Goal: Book appointment/travel/reservation

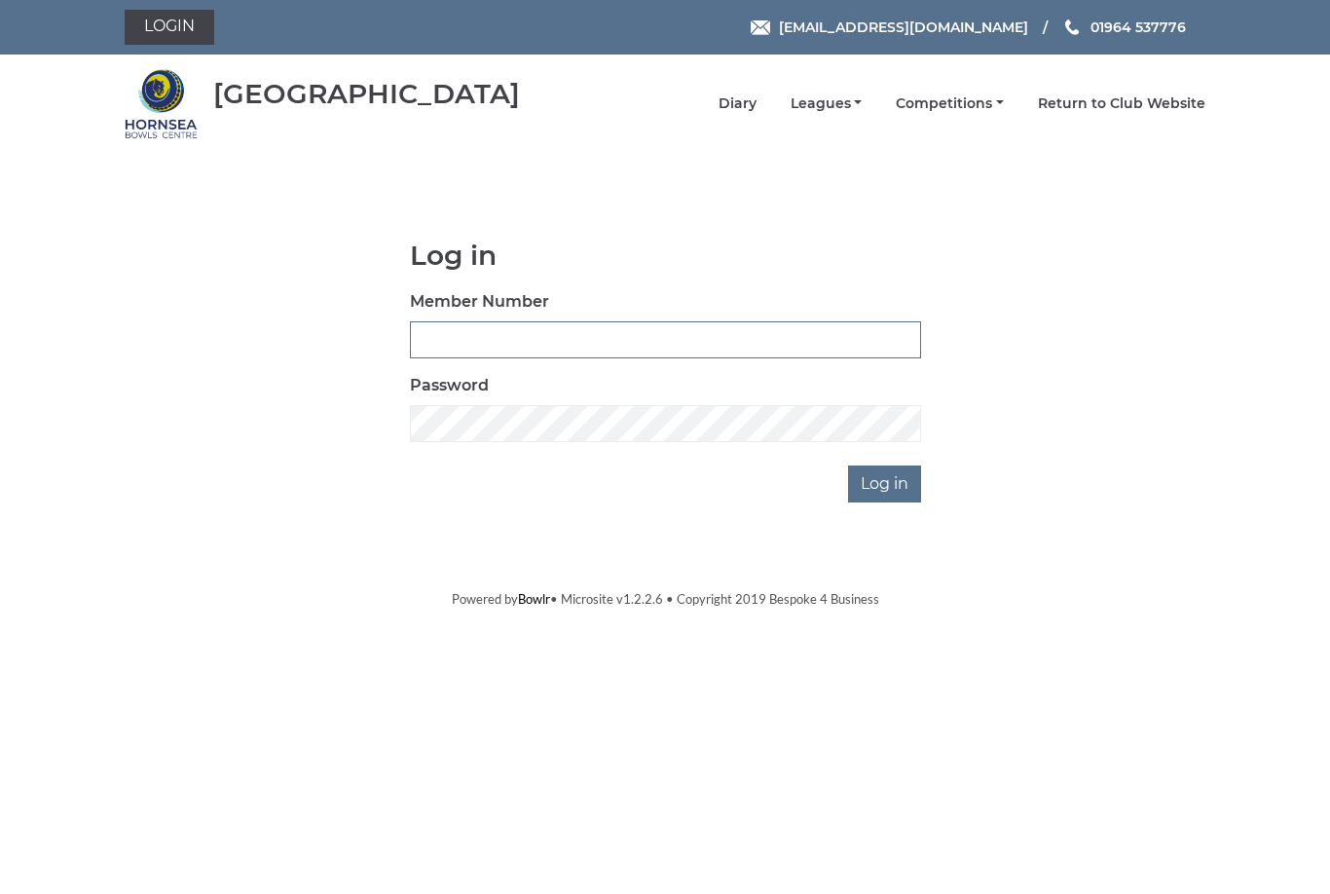
type input "1110"
click at [886, 483] on input "Log in" at bounding box center [884, 484] width 73 height 37
click at [896, 483] on input "Log in" at bounding box center [884, 484] width 73 height 37
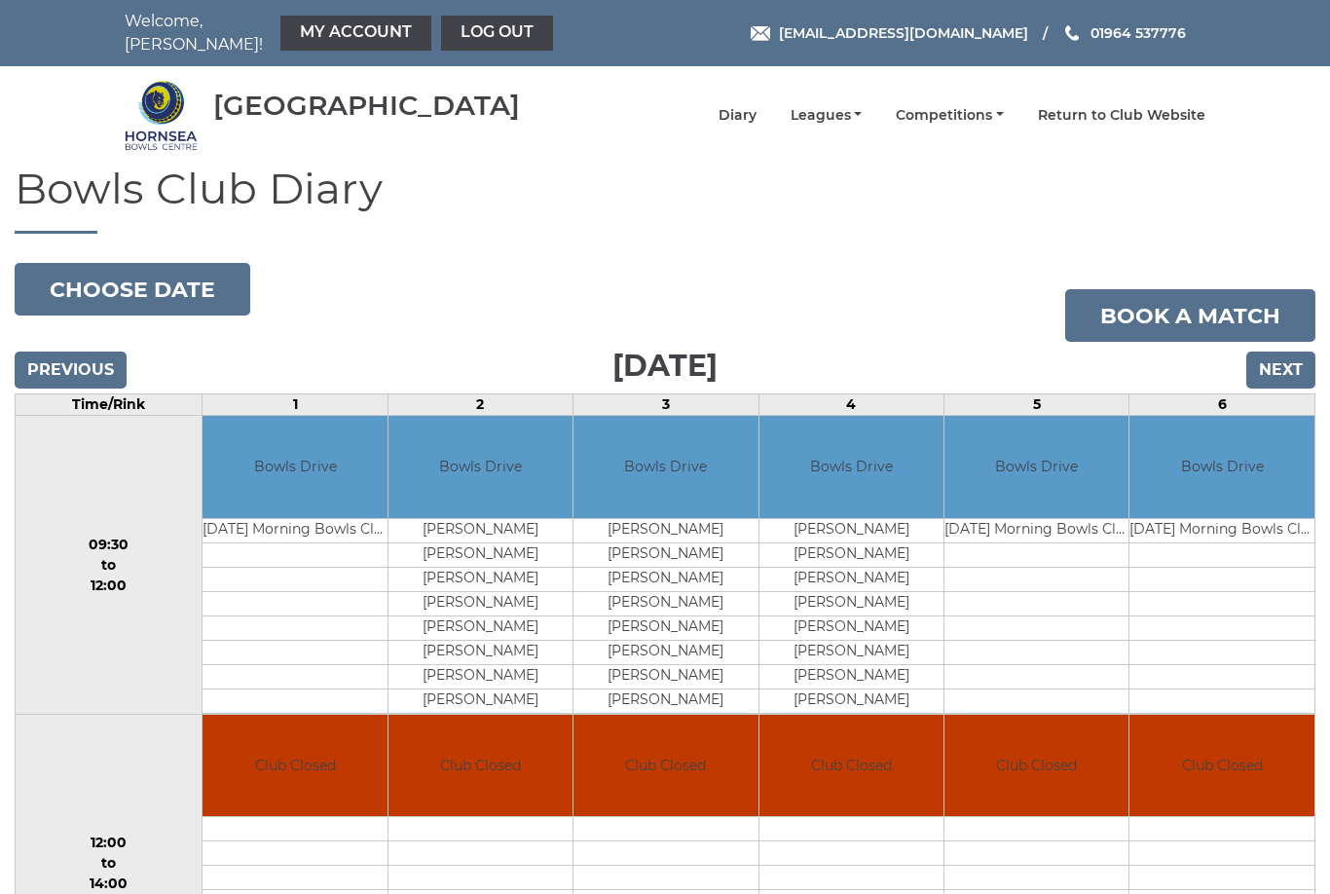
click at [184, 289] on button "Choose date" at bounding box center [133, 289] width 236 height 53
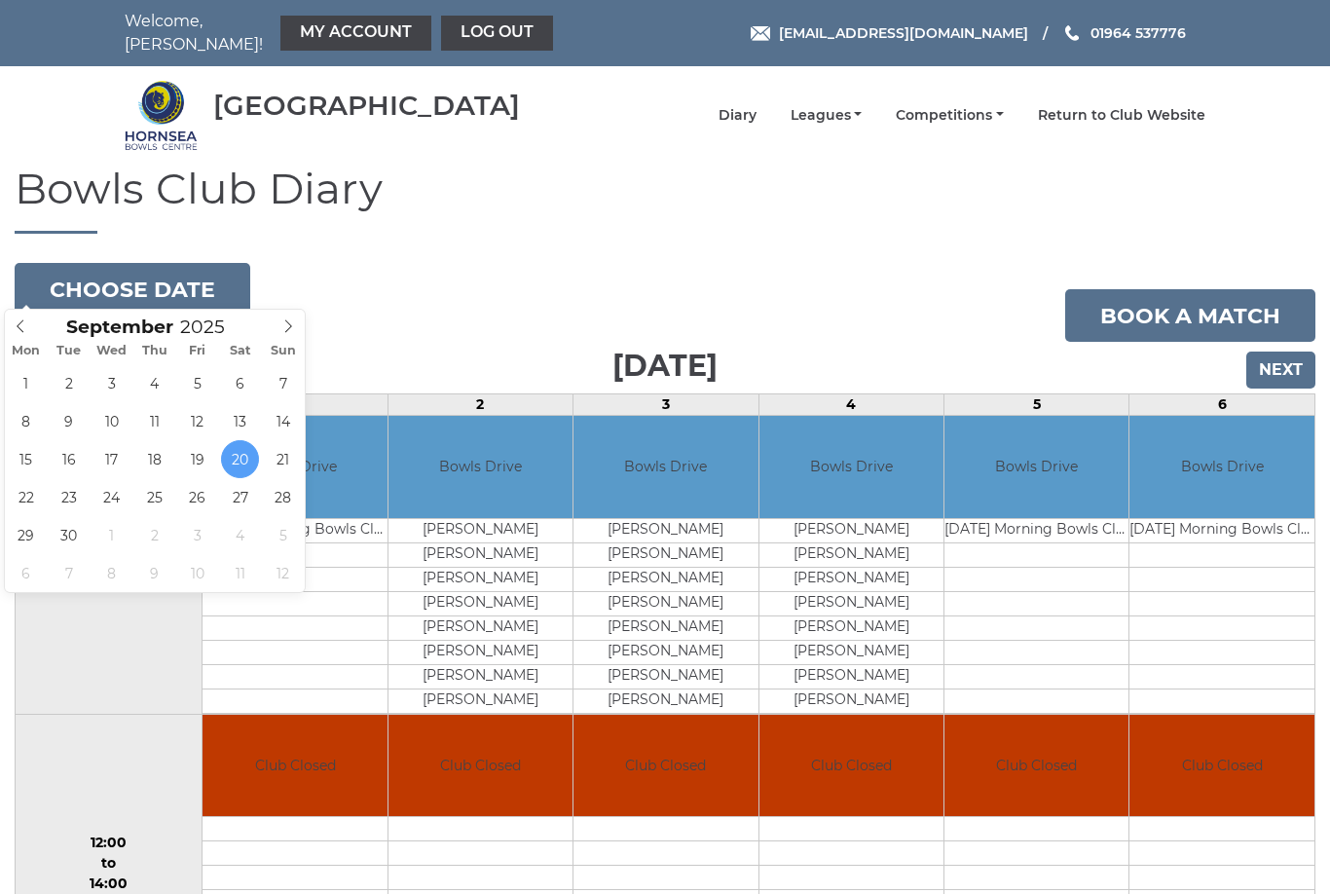
type input "2025-09-19"
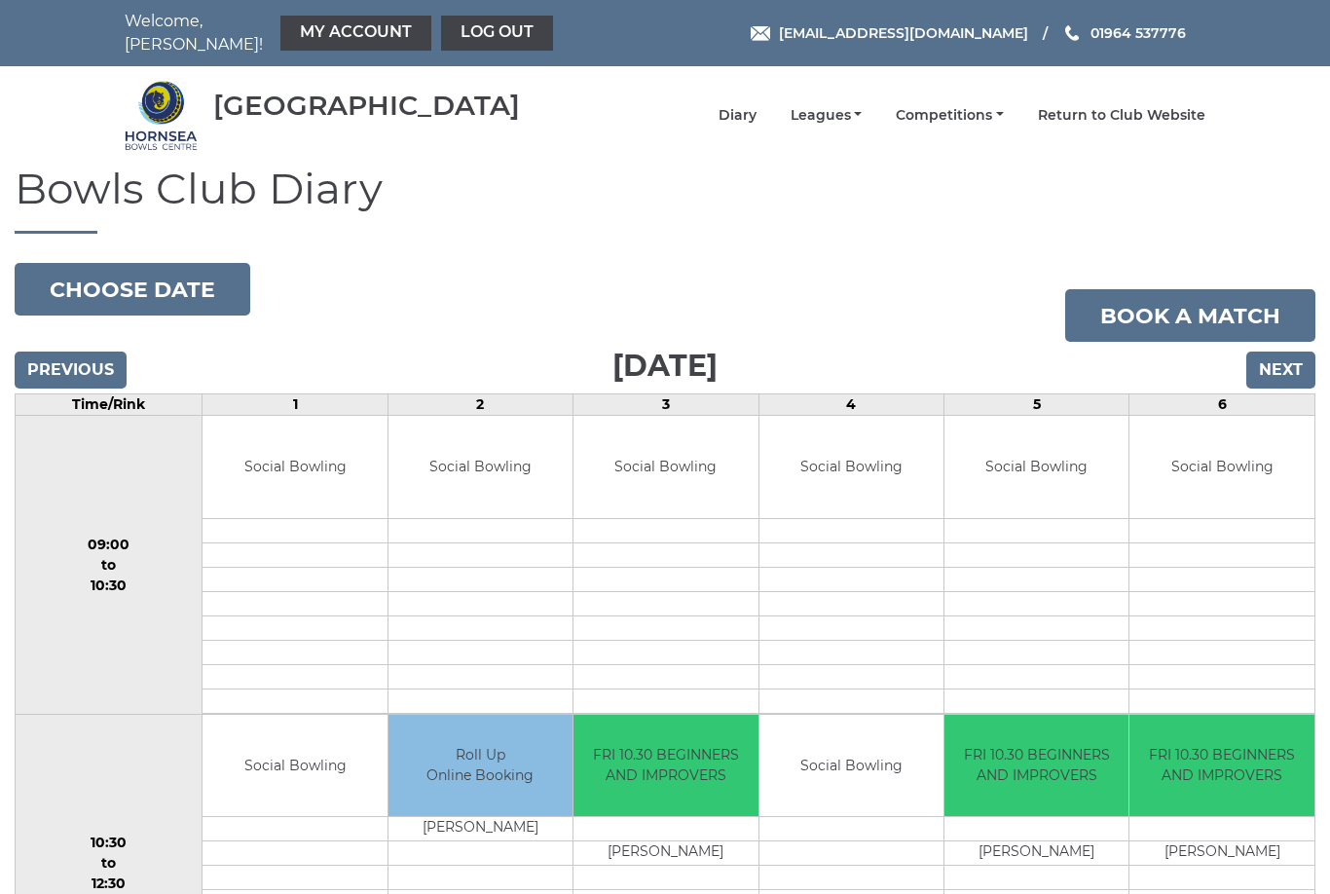
click at [178, 286] on button "Choose date" at bounding box center [133, 289] width 236 height 53
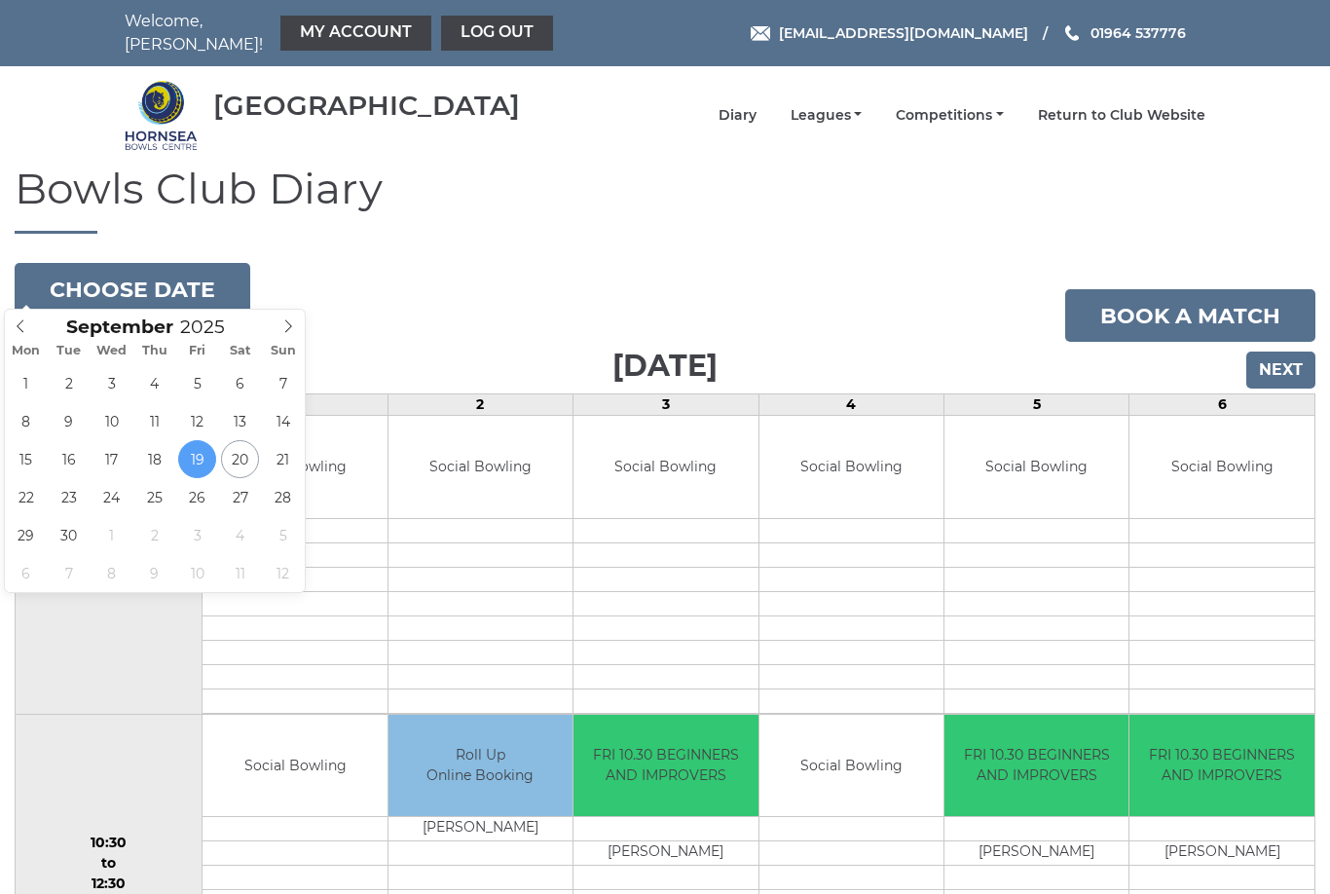
type input "2025-09-12"
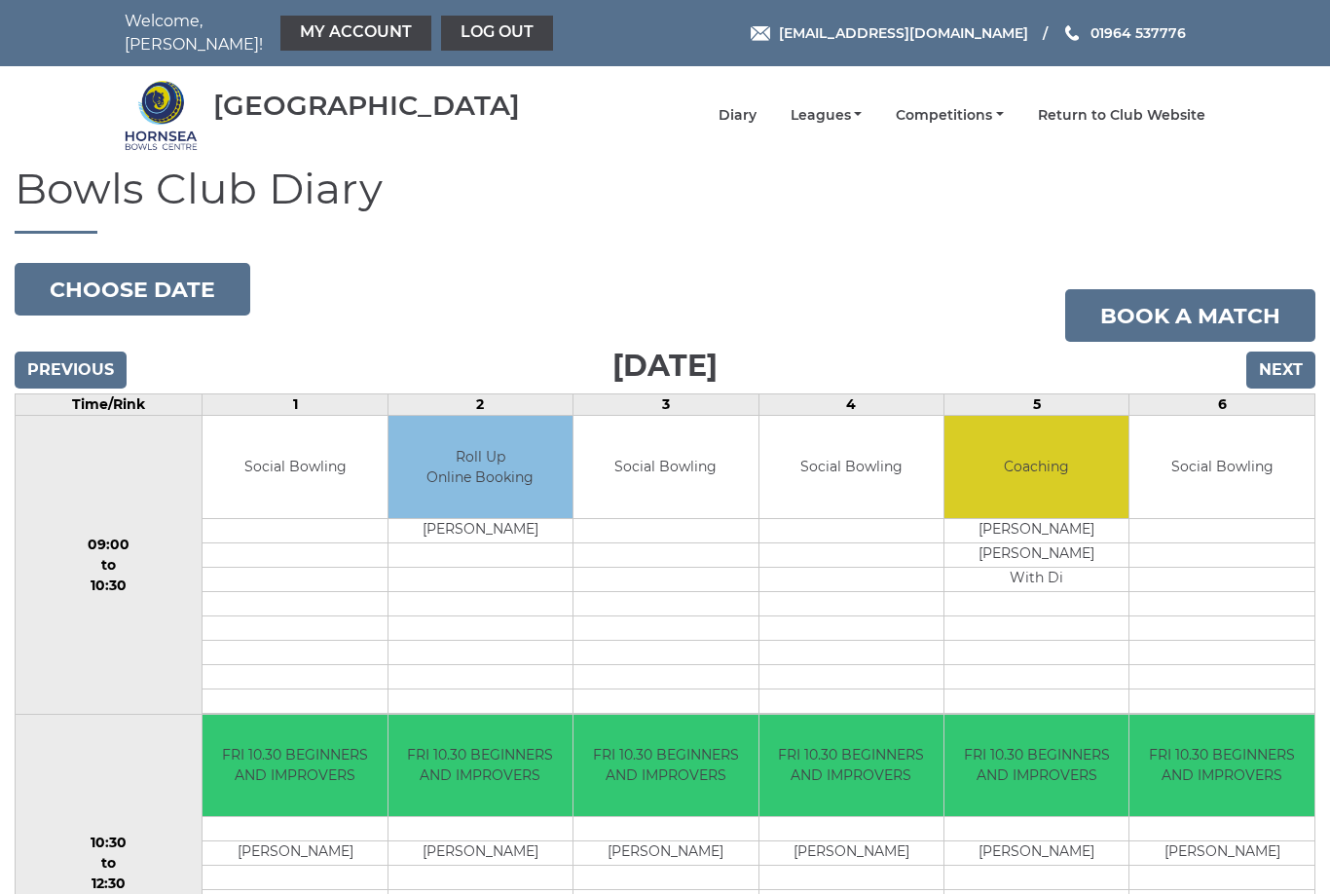
click at [178, 269] on button "Choose date" at bounding box center [133, 289] width 236 height 53
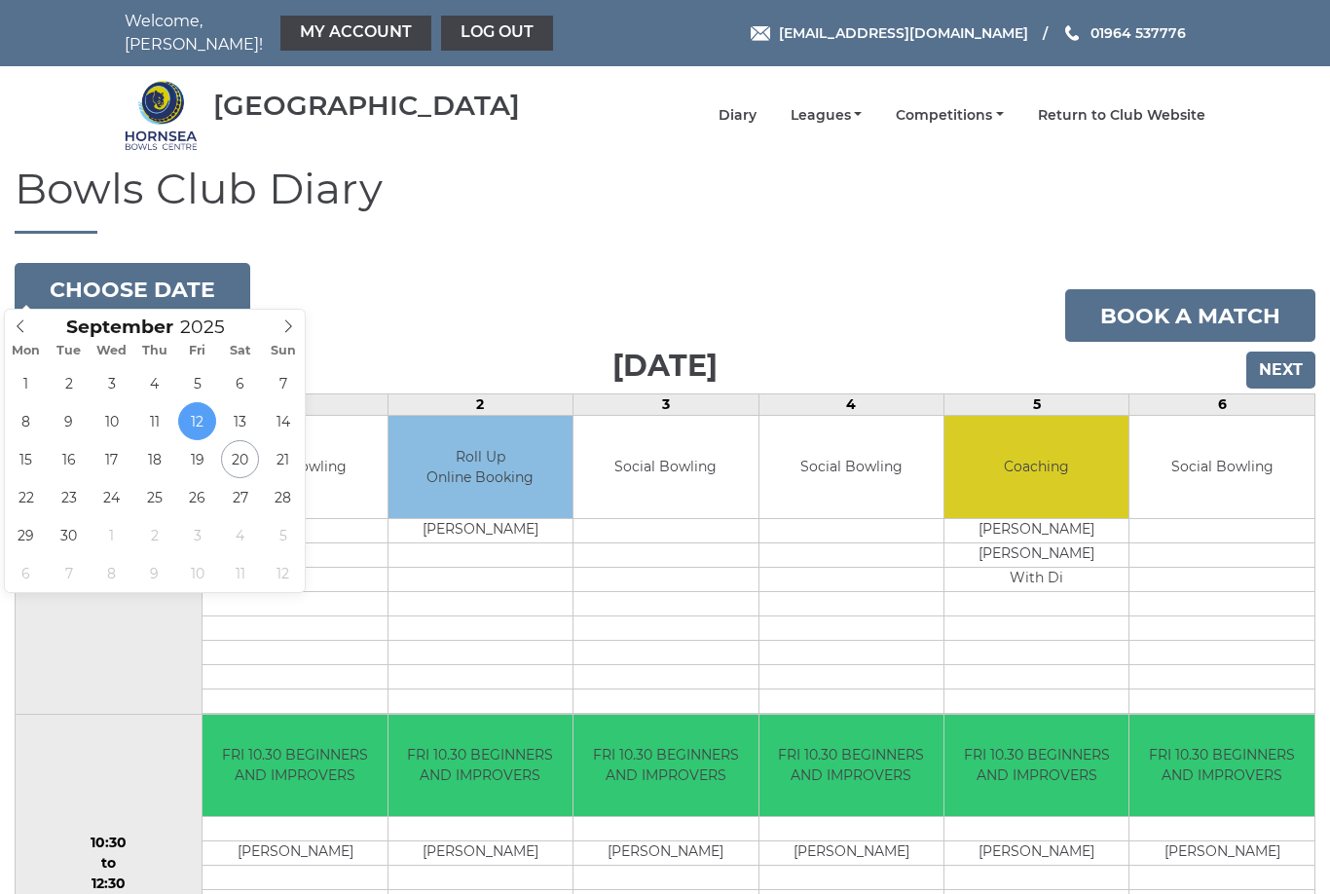
type input "2025-09-11"
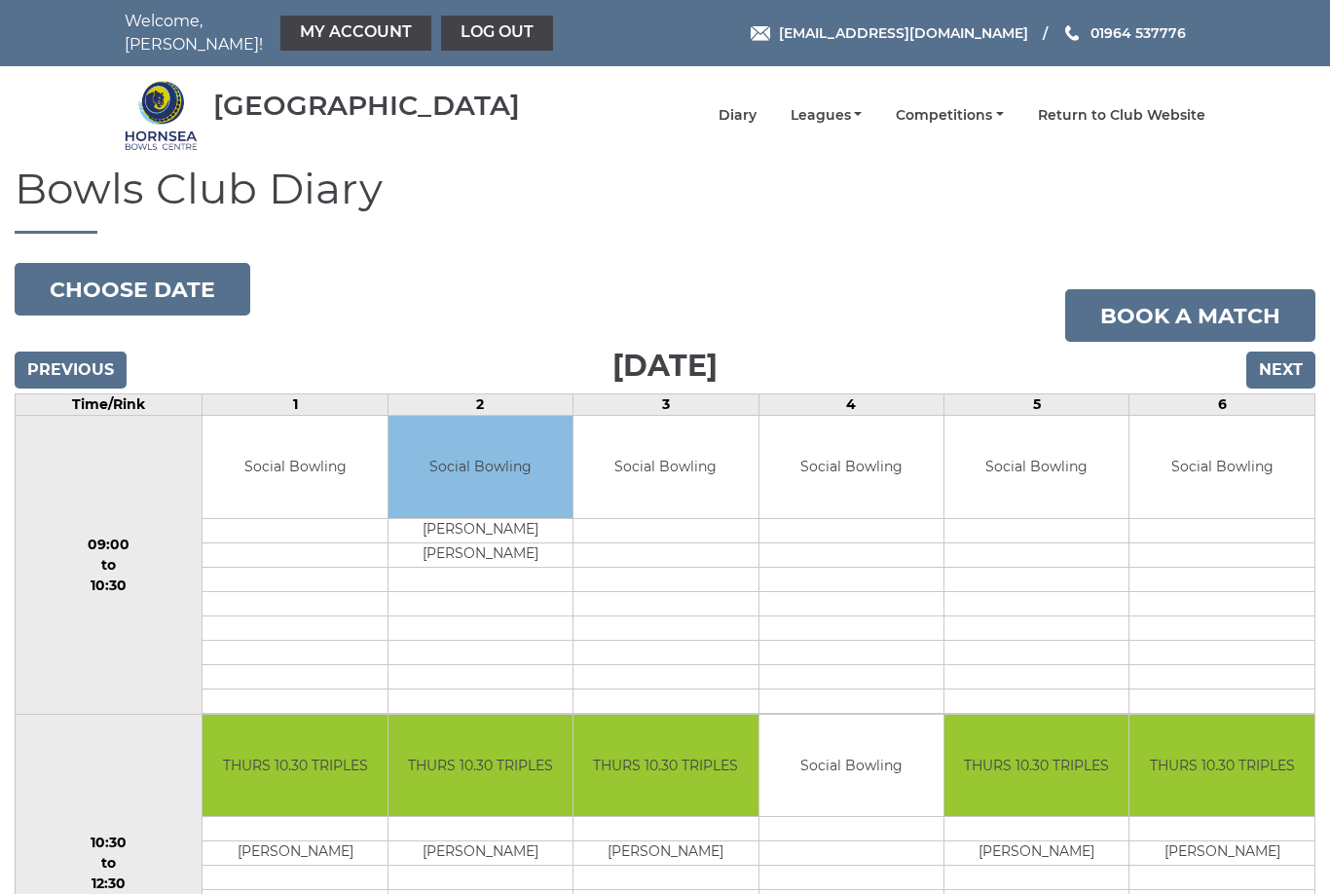
click at [194, 280] on button "Choose date" at bounding box center [133, 289] width 236 height 53
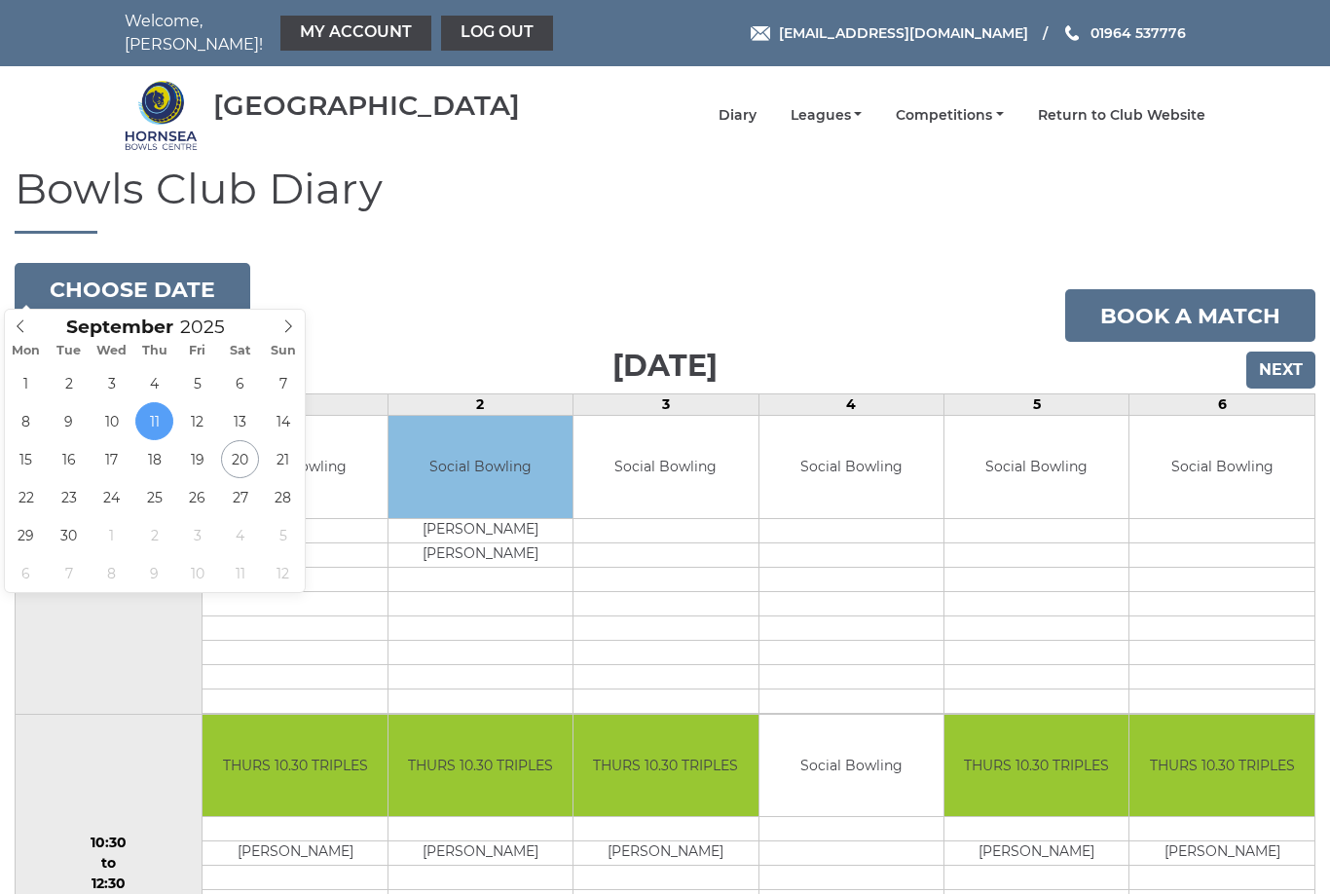
type input "2025-09-15"
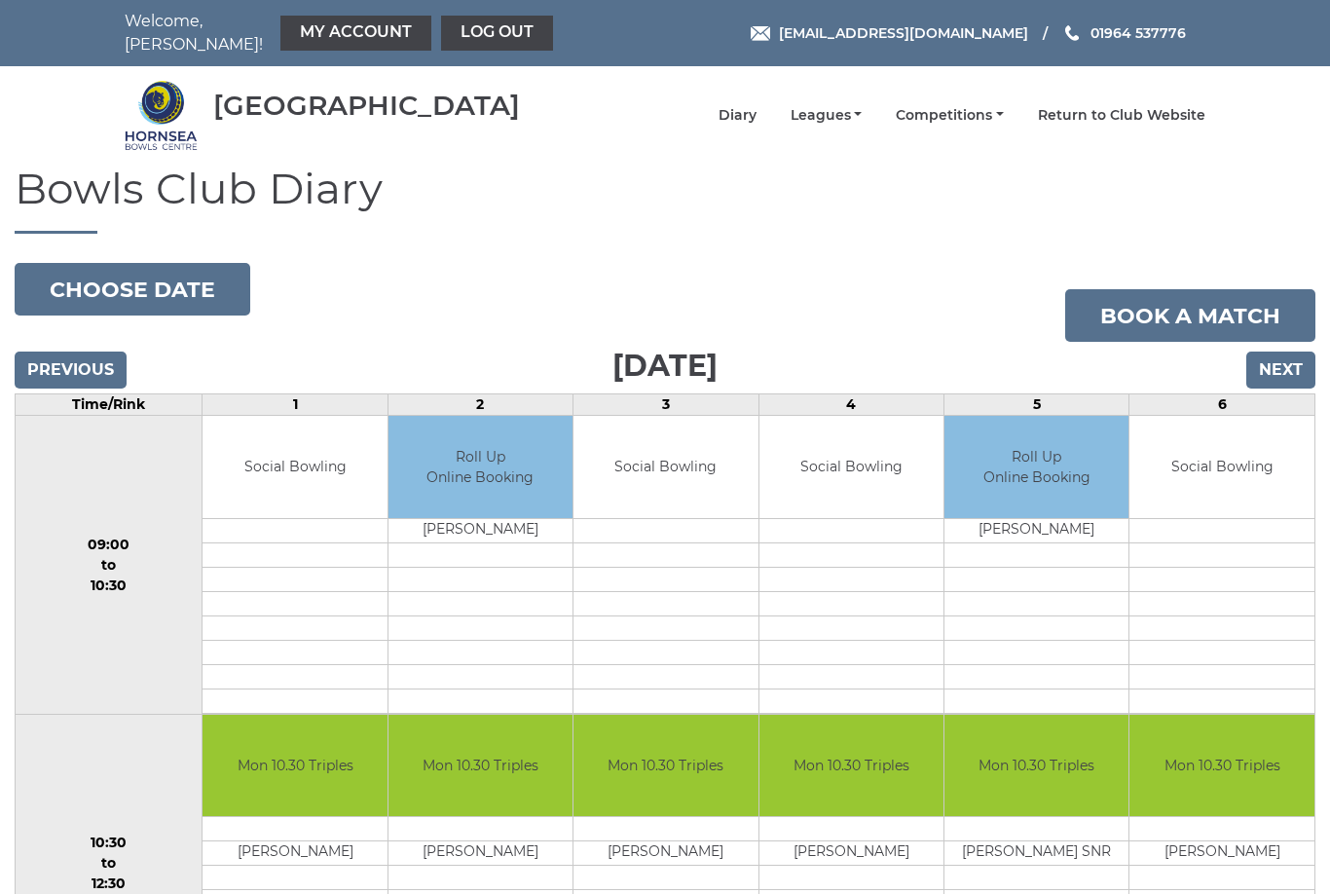
click at [470, 22] on link "Log out" at bounding box center [497, 33] width 112 height 35
